Goal: Task Accomplishment & Management: Use online tool/utility

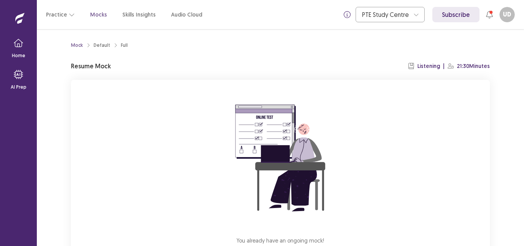
click at [396, 157] on div "You already have an ongoing mock! You can either resume that or click reset to …" at bounding box center [280, 182] width 419 height 205
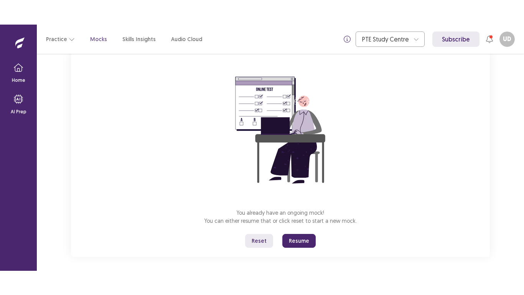
scroll to position [57, 0]
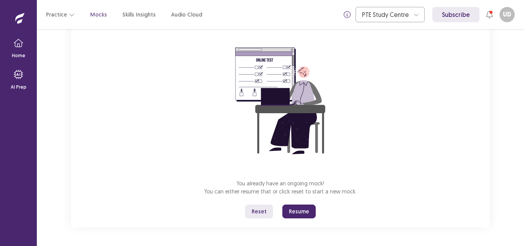
click at [307, 208] on button "Resume" at bounding box center [298, 212] width 33 height 14
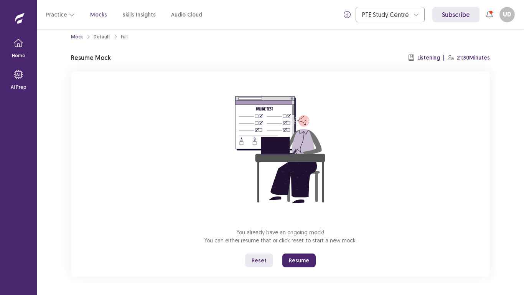
scroll to position [8, 0]
click at [303, 246] on button "Resume" at bounding box center [298, 260] width 33 height 14
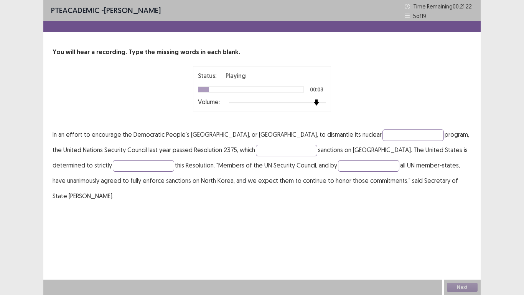
click at [317, 102] on div at bounding box center [277, 102] width 97 height 6
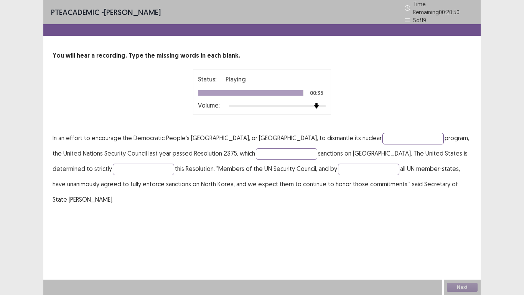
click at [383, 133] on input "text" at bounding box center [413, 139] width 61 height 12
type input "*******"
click at [262, 154] on input "text" at bounding box center [286, 154] width 61 height 12
type input "*******"
click at [113, 167] on input "text" at bounding box center [143, 169] width 61 height 12
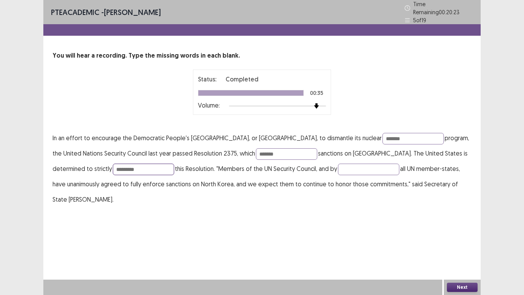
type input "*********"
click at [474, 246] on button "Next" at bounding box center [462, 286] width 31 height 9
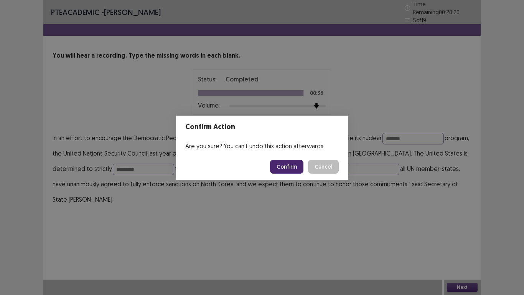
click at [287, 165] on button "Confirm" at bounding box center [286, 167] width 33 height 14
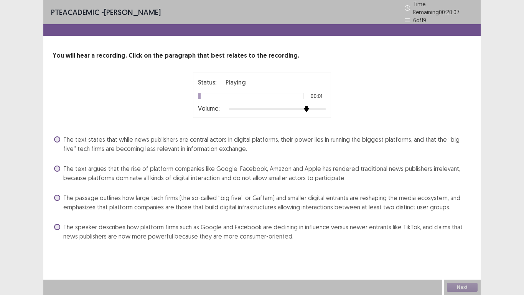
click at [310, 107] on div at bounding box center [277, 109] width 97 height 6
click at [316, 107] on div at bounding box center [277, 109] width 97 height 6
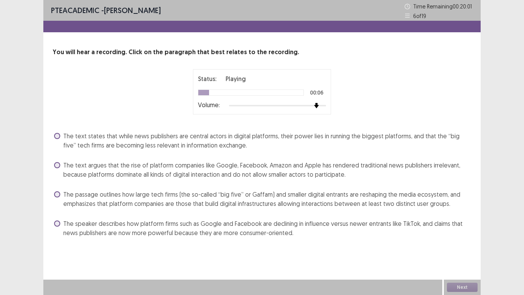
click at [324, 106] on div at bounding box center [277, 105] width 97 height 6
click at [169, 175] on span "The text argues that the rise of platform companies like Google, Facebook, Amaz…" at bounding box center [267, 169] width 408 height 18
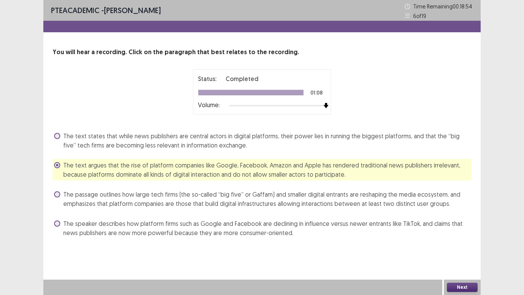
click at [467, 246] on div "Next" at bounding box center [462, 286] width 37 height 15
click at [281, 221] on span "The speaker describes how platform firms such as Google and Facebook are declin…" at bounding box center [267, 228] width 408 height 18
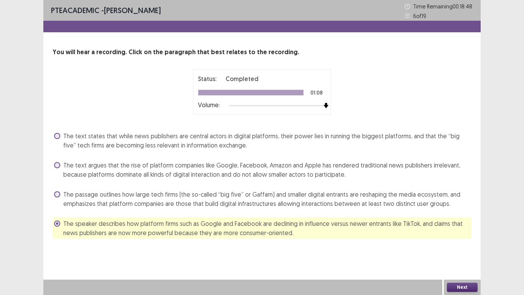
click at [470, 246] on button "Next" at bounding box center [462, 286] width 31 height 9
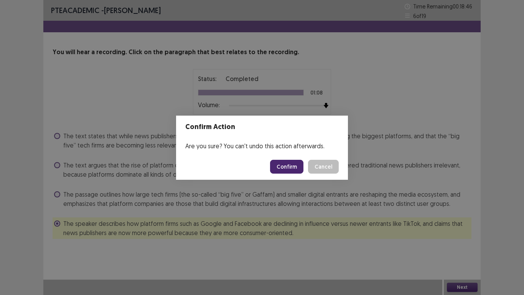
click at [292, 162] on button "Confirm" at bounding box center [286, 167] width 33 height 14
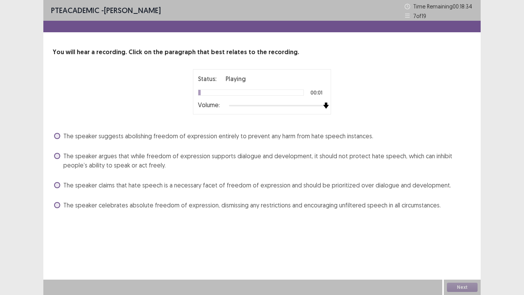
click at [325, 107] on div at bounding box center [277, 105] width 97 height 6
click at [68, 156] on span "The speaker argues that while freedom of expression supports dialogue and devel…" at bounding box center [267, 160] width 408 height 18
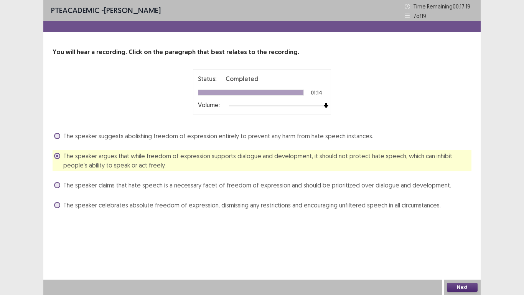
click at [459, 246] on button "Next" at bounding box center [462, 286] width 31 height 9
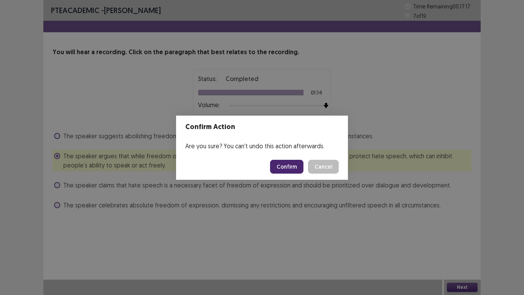
click at [294, 164] on button "Confirm" at bounding box center [286, 167] width 33 height 14
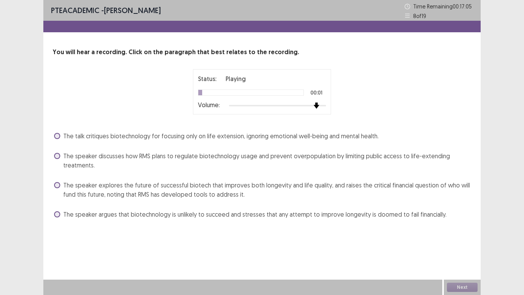
click at [316, 105] on div at bounding box center [277, 105] width 97 height 6
click at [104, 222] on div "PTE academic - [PERSON_NAME] Time Remaining 00 : 16 : 17 8 of 19 You will hear …" at bounding box center [262, 118] width 438 height 236
click at [66, 188] on span "The speaker explores the future of successful biotech that improves both longev…" at bounding box center [267, 189] width 408 height 18
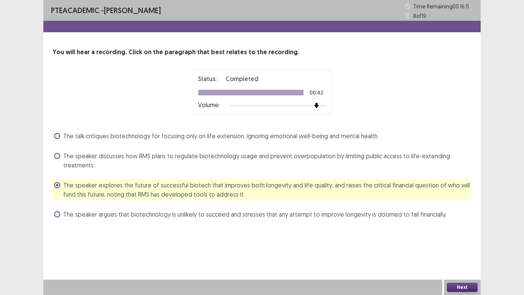
click at [447, 246] on div "Next" at bounding box center [462, 286] width 37 height 15
click at [449, 246] on button "Next" at bounding box center [462, 286] width 31 height 9
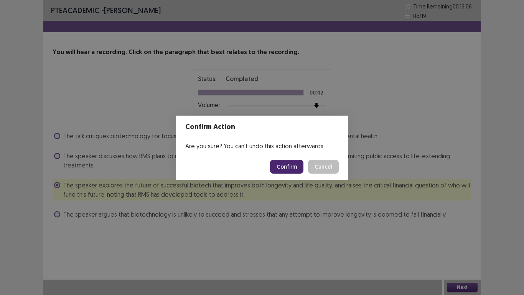
click at [296, 166] on button "Confirm" at bounding box center [286, 167] width 33 height 14
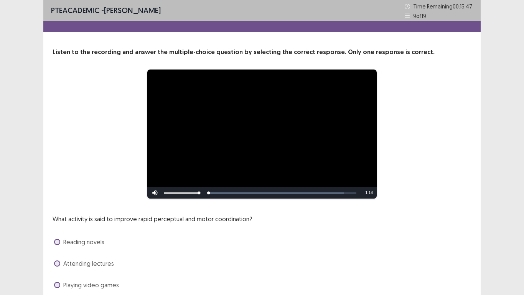
click at [59, 196] on div "**********" at bounding box center [262, 134] width 419 height 130
click at [57, 196] on div "**********" at bounding box center [262, 134] width 419 height 130
click at [267, 238] on div "Reading novels" at bounding box center [262, 242] width 419 height 12
click at [474, 188] on div "**********" at bounding box center [262, 180] width 438 height 265
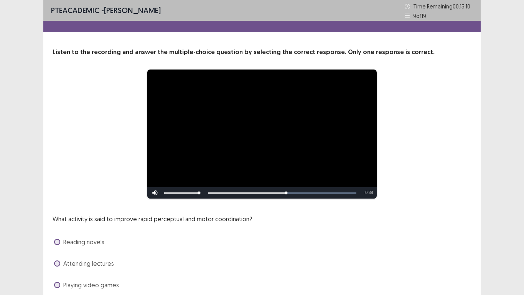
click at [524, 140] on div "**********" at bounding box center [262, 173] width 524 height 346
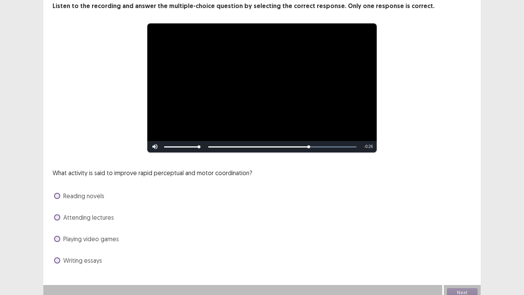
scroll to position [51, 0]
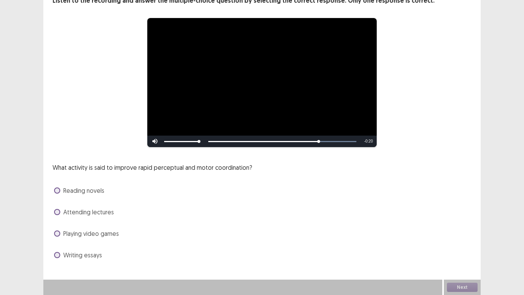
click at [56, 232] on span at bounding box center [57, 233] width 6 height 6
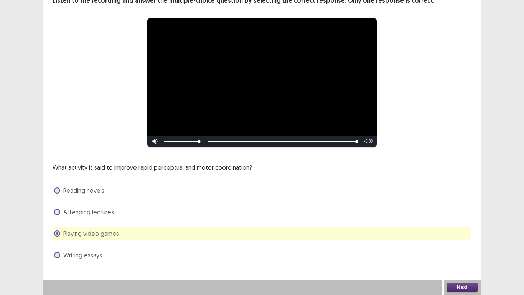
click at [458, 246] on button "Next" at bounding box center [462, 286] width 31 height 9
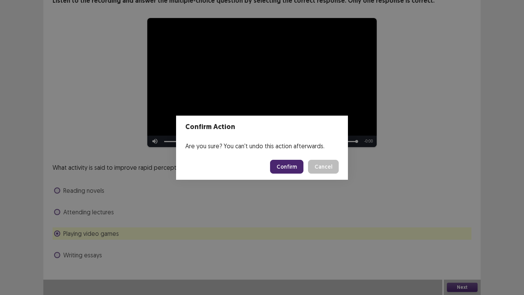
click at [290, 164] on button "Confirm" at bounding box center [286, 167] width 33 height 14
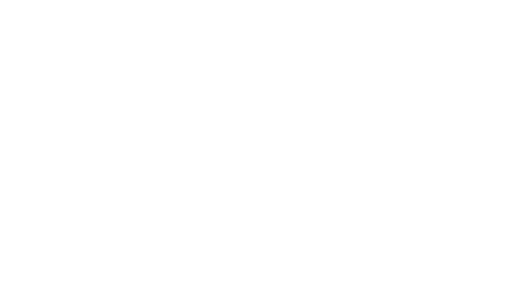
scroll to position [0, 0]
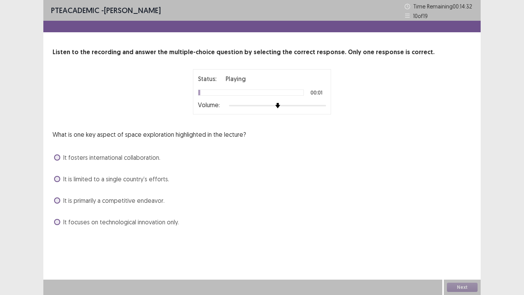
click at [325, 106] on div at bounding box center [277, 105] width 97 height 6
click at [144, 160] on span "It fosters international collaboration." at bounding box center [111, 157] width 97 height 9
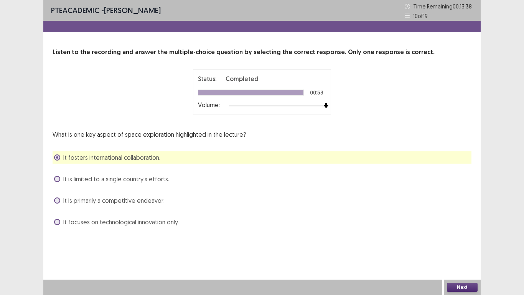
click at [468, 246] on button "Next" at bounding box center [462, 286] width 31 height 9
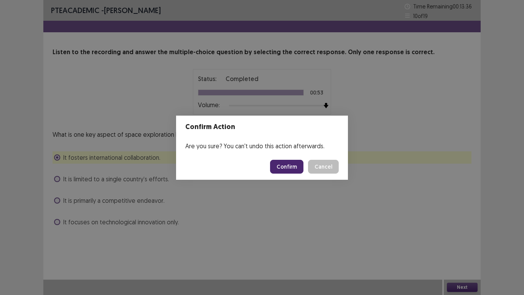
click at [288, 168] on button "Confirm" at bounding box center [286, 167] width 33 height 14
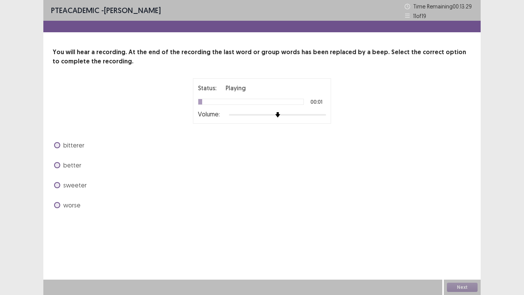
click at [324, 117] on div at bounding box center [277, 115] width 97 height 6
click at [58, 147] on span at bounding box center [57, 145] width 6 height 6
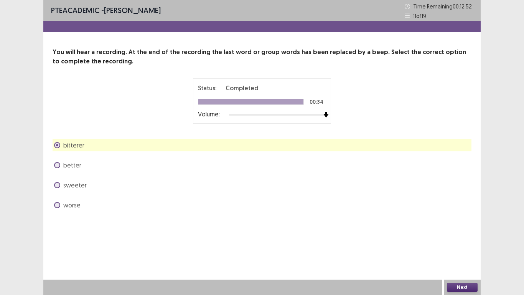
click at [454, 246] on button "Next" at bounding box center [462, 286] width 31 height 9
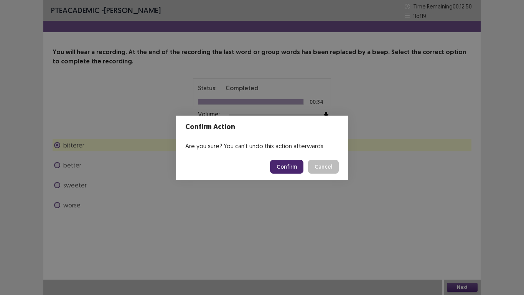
click at [290, 164] on button "Confirm" at bounding box center [286, 167] width 33 height 14
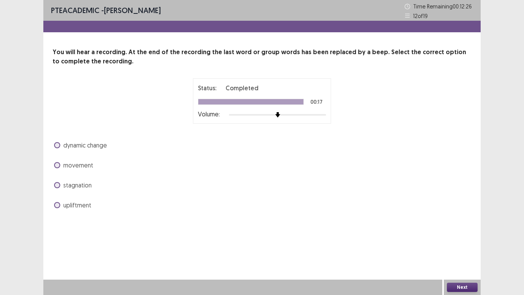
click at [60, 144] on span at bounding box center [57, 145] width 6 height 6
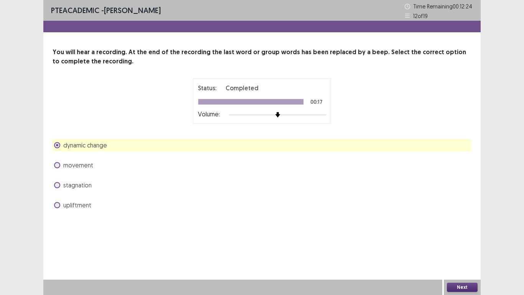
click at [459, 246] on button "Next" at bounding box center [462, 286] width 31 height 9
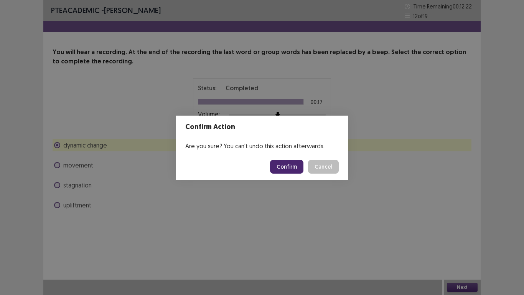
click at [292, 163] on button "Confirm" at bounding box center [286, 167] width 33 height 14
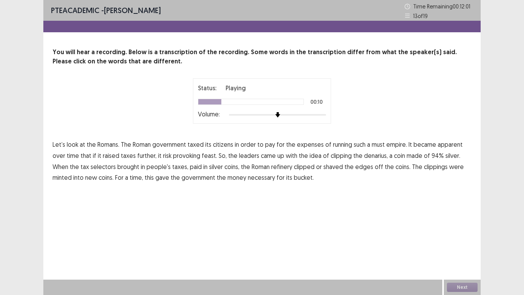
click at [376, 144] on span "must" at bounding box center [378, 144] width 13 height 9
click at [202, 155] on span "feast." at bounding box center [209, 155] width 15 height 9
click at [91, 166] on span "selectors" at bounding box center [103, 166] width 25 height 9
click at [271, 166] on span "refinery" at bounding box center [281, 166] width 21 height 9
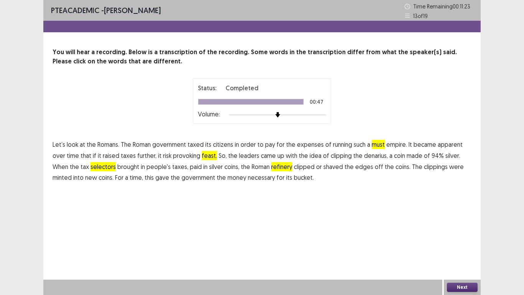
click at [294, 178] on span "bucket." at bounding box center [304, 177] width 20 height 9
click at [449, 246] on button "Next" at bounding box center [462, 286] width 31 height 9
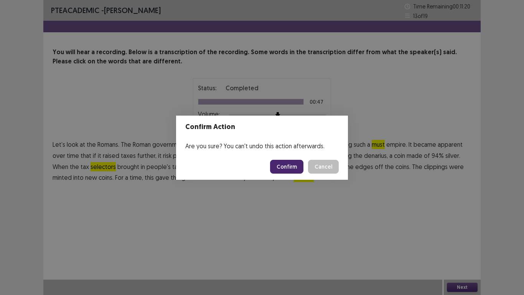
click at [292, 167] on button "Confirm" at bounding box center [286, 167] width 33 height 14
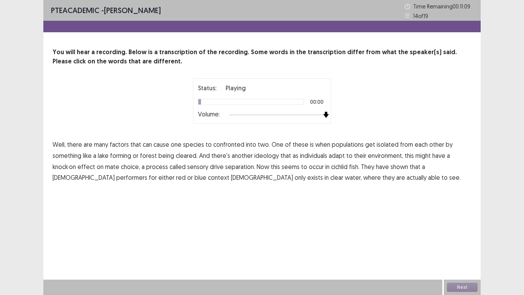
click at [322, 114] on div at bounding box center [277, 115] width 97 height 6
click at [233, 145] on span "confronted" at bounding box center [228, 144] width 31 height 9
click at [266, 158] on span "ideology" at bounding box center [266, 155] width 25 height 9
click at [239, 168] on span "separation." at bounding box center [240, 166] width 30 height 9
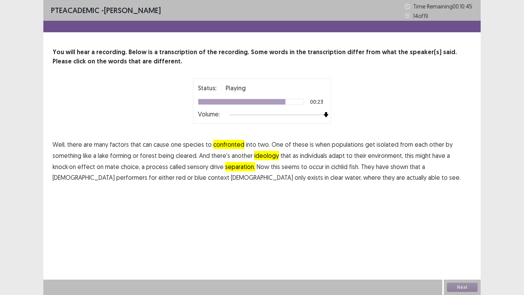
click at [116, 181] on span "performers" at bounding box center [131, 177] width 31 height 9
click at [208, 181] on span "context" at bounding box center [218, 177] width 21 height 9
click at [468, 246] on button "Next" at bounding box center [462, 286] width 31 height 9
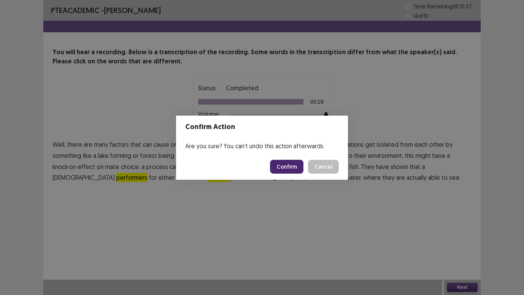
click at [292, 166] on button "Confirm" at bounding box center [286, 167] width 33 height 14
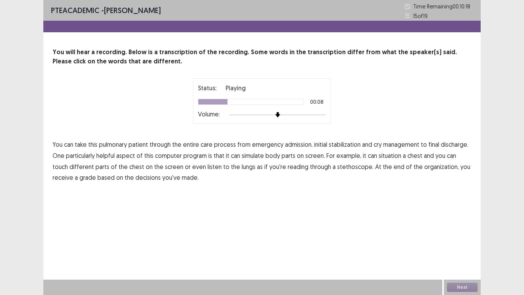
click at [375, 144] on span "cry" at bounding box center [378, 144] width 8 height 9
click at [380, 157] on span "situation" at bounding box center [390, 155] width 23 height 9
click at [288, 167] on span "reading" at bounding box center [298, 166] width 21 height 9
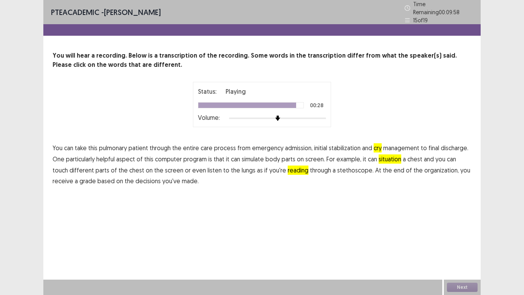
click at [424, 167] on span "organization," at bounding box center [441, 169] width 35 height 9
click at [463, 246] on button "Next" at bounding box center [462, 286] width 31 height 9
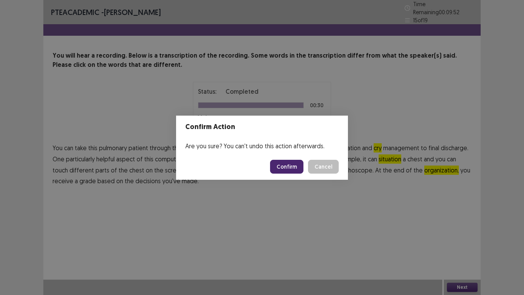
click at [297, 168] on button "Confirm" at bounding box center [286, 167] width 33 height 14
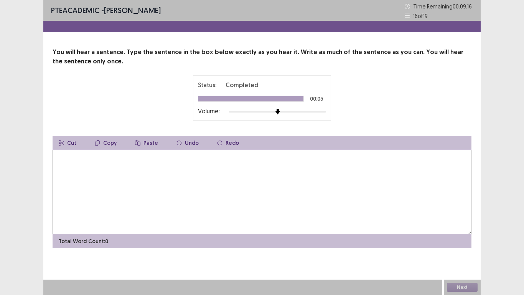
click at [380, 129] on div "You will hear a sentence. Type the sentence in the box below exactly as you hea…" at bounding box center [262, 148] width 438 height 200
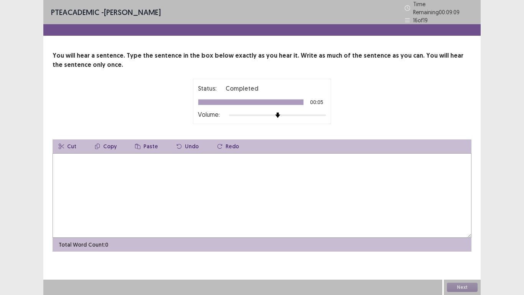
click at [111, 159] on textarea at bounding box center [262, 195] width 419 height 84
type textarea "**********"
click at [105, 97] on div "Status: Completed 00:05 Volume:" at bounding box center [262, 101] width 419 height 45
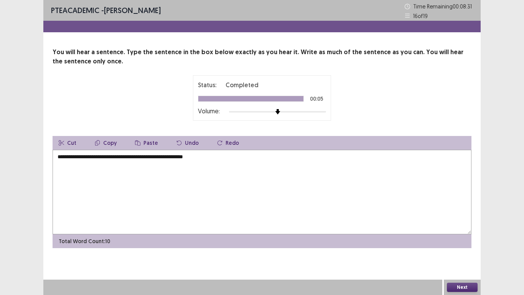
click at [452, 246] on button "Next" at bounding box center [462, 286] width 31 height 9
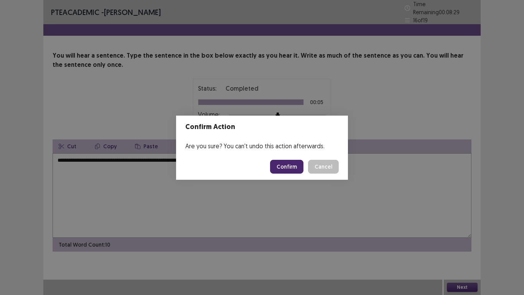
click at [293, 166] on button "Confirm" at bounding box center [286, 167] width 33 height 14
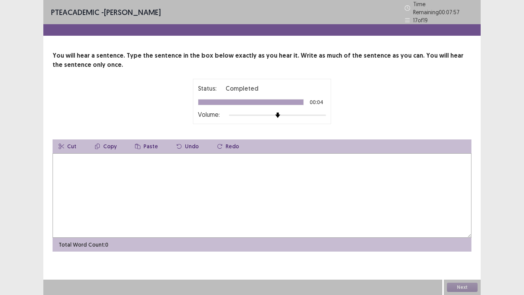
click at [92, 170] on textarea at bounding box center [262, 195] width 419 height 84
type textarea "**********"
click at [471, 246] on button "Next" at bounding box center [462, 286] width 31 height 9
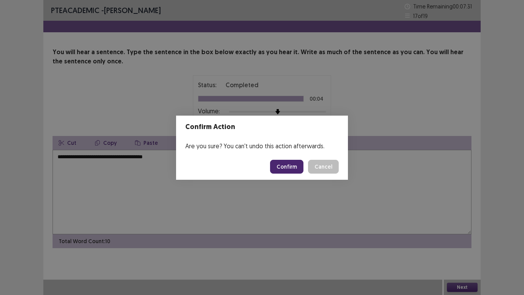
click at [289, 169] on button "Confirm" at bounding box center [286, 167] width 33 height 14
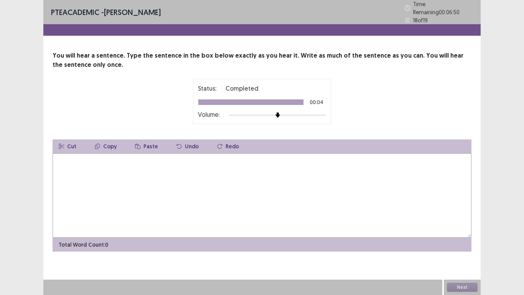
click at [160, 157] on textarea at bounding box center [262, 195] width 419 height 84
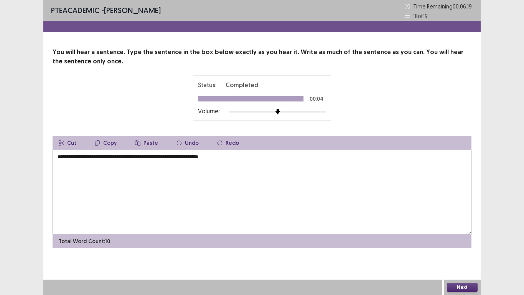
click at [162, 102] on div "Status: Completed 00:04 Volume:" at bounding box center [262, 97] width 419 height 45
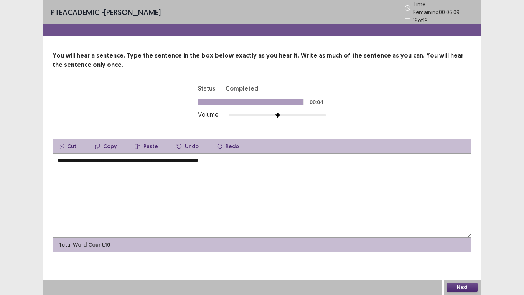
click at [199, 157] on textarea "**********" at bounding box center [262, 195] width 419 height 84
click at [200, 157] on textarea "**********" at bounding box center [262, 195] width 419 height 84
type textarea "**********"
click at [453, 246] on button "Next" at bounding box center [462, 286] width 31 height 9
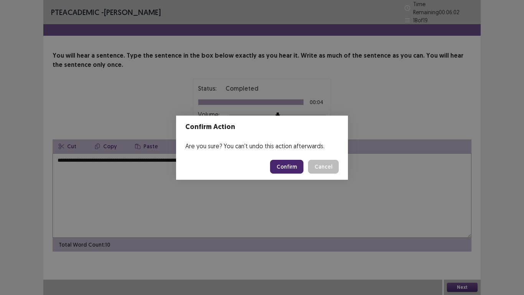
click at [296, 170] on button "Confirm" at bounding box center [286, 167] width 33 height 14
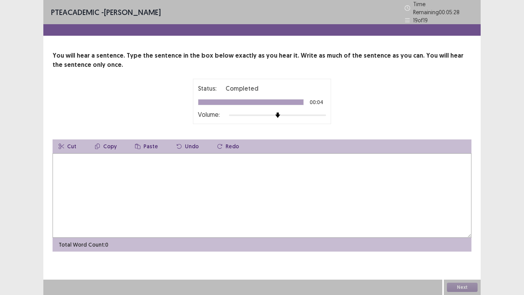
click at [188, 160] on textarea at bounding box center [262, 195] width 419 height 84
type textarea "**********"
click at [147, 104] on div "Status: Completed 00:04 Volume:" at bounding box center [262, 101] width 419 height 45
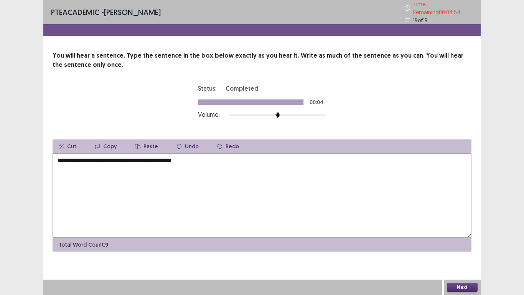
click at [454, 246] on button "Next" at bounding box center [462, 286] width 31 height 9
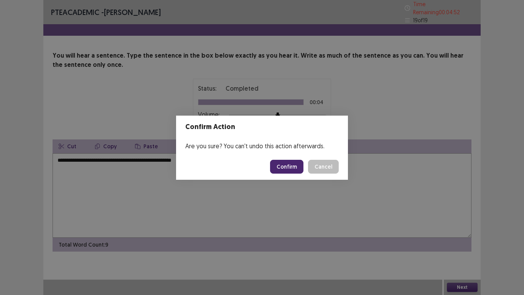
click at [296, 167] on button "Confirm" at bounding box center [286, 167] width 33 height 14
